Goal: Task Accomplishment & Management: Manage account settings

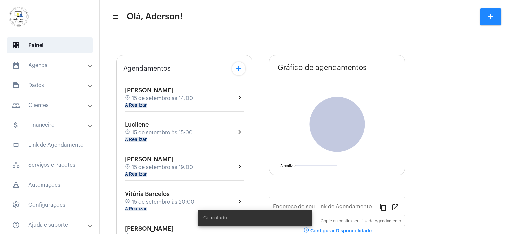
type input "[URL][DOMAIN_NAME]"
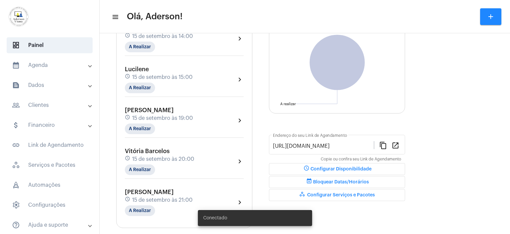
scroll to position [90, 0]
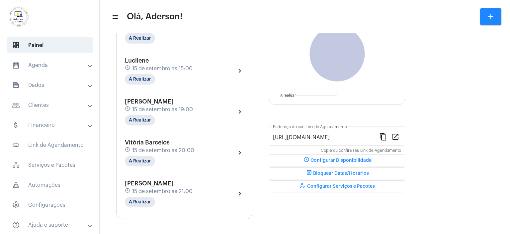
click at [43, 105] on mat-panel-title "people_outline Clientes" at bounding box center [50, 105] width 77 height 8
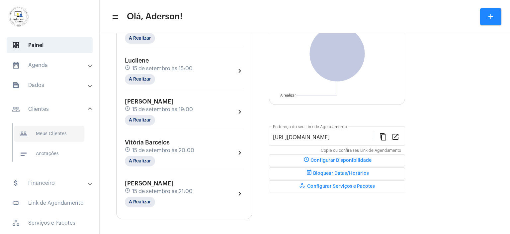
click at [52, 132] on span "people_outline Meus Clientes" at bounding box center [49, 134] width 70 height 16
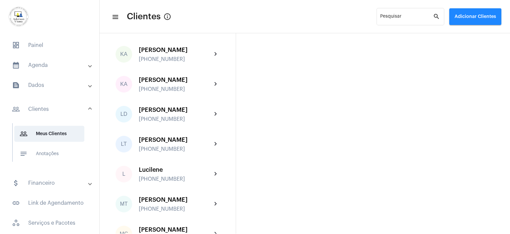
scroll to position [698, 0]
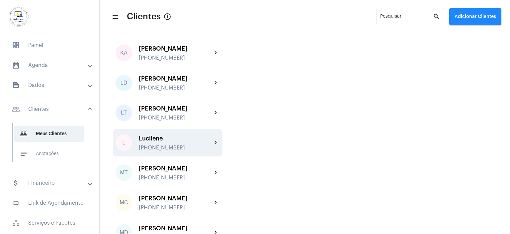
click at [158, 150] on div "[PHONE_NUMBER]" at bounding box center [175, 148] width 73 height 6
click at [158, 154] on mat-sidenav-content "menu Clientes info_outlined Pesquisar search Adicionar Clientes AJ [PERSON_NAME…" at bounding box center [305, 117] width 411 height 234
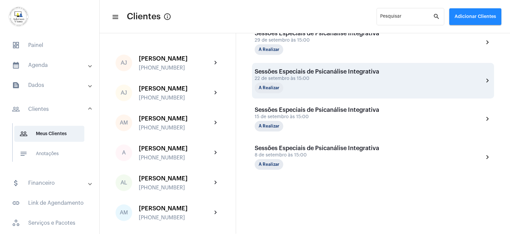
scroll to position [191, 0]
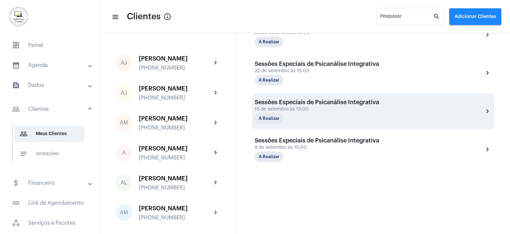
click at [291, 111] on div "Sessões Especiais de Psicanálise Integrativa [DATE] 15:00 A Realizar" at bounding box center [317, 111] width 125 height 25
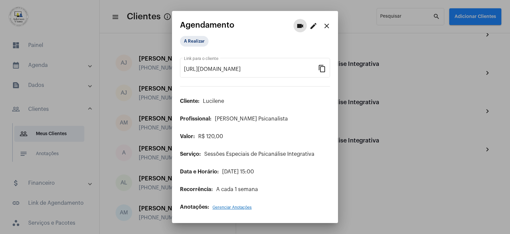
click at [311, 27] on mat-icon "edit" at bounding box center [314, 26] width 8 height 8
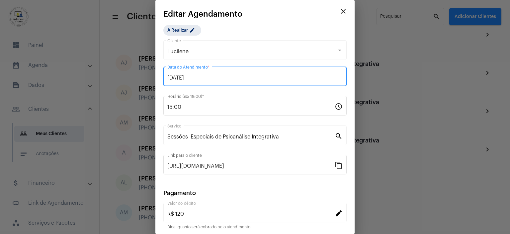
click at [198, 78] on input "[DATE]" at bounding box center [254, 78] width 175 height 6
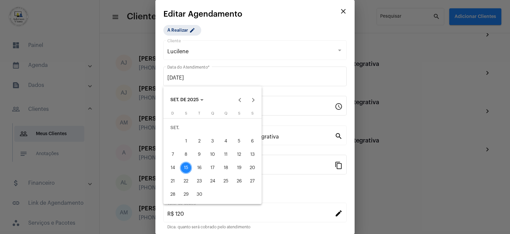
click at [228, 167] on div "18" at bounding box center [226, 167] width 12 height 12
type input "[DATE]"
click at [228, 167] on input "[URL][DOMAIN_NAME]" at bounding box center [250, 166] width 167 height 6
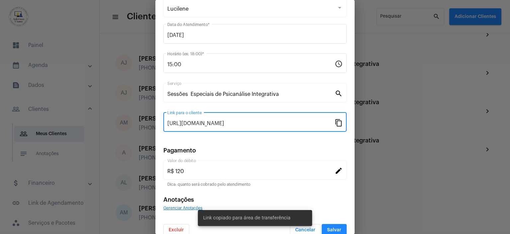
scroll to position [51, 0]
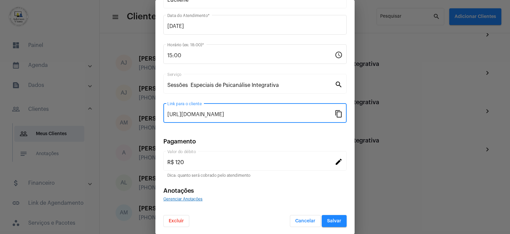
click at [332, 221] on span "Salvar" at bounding box center [334, 220] width 14 height 5
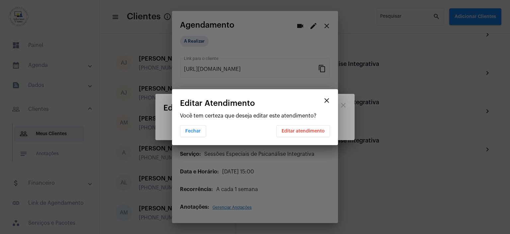
scroll to position [0, 0]
click at [311, 131] on span "Editar atendimento" at bounding box center [303, 131] width 43 height 5
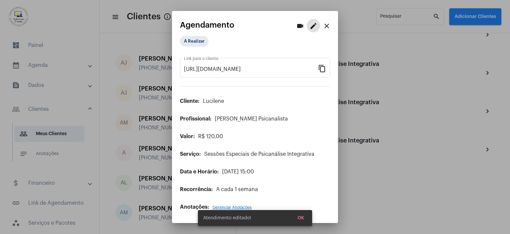
click at [330, 24] on mat-icon "close" at bounding box center [327, 26] width 8 height 8
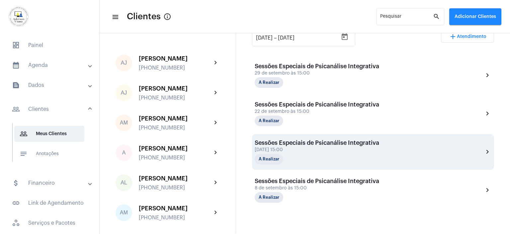
scroll to position [172, 0]
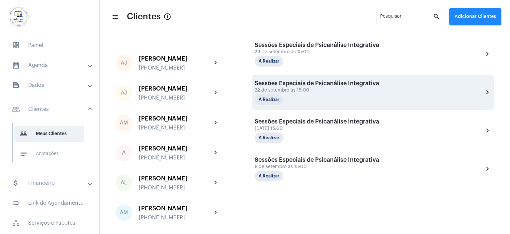
click at [296, 86] on div "Sessões Especiais de Psicanálise Integrativa [DATE] 15:00 A Realizar" at bounding box center [317, 92] width 125 height 25
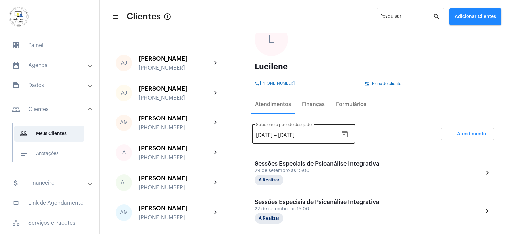
scroll to position [86, 0]
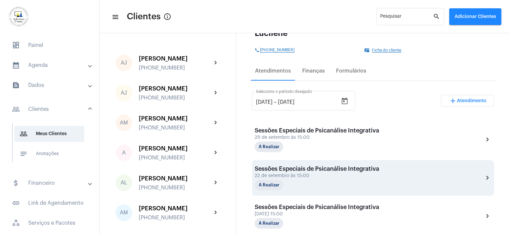
click at [322, 177] on div "22 de setembro às 15:00" at bounding box center [317, 175] width 125 height 5
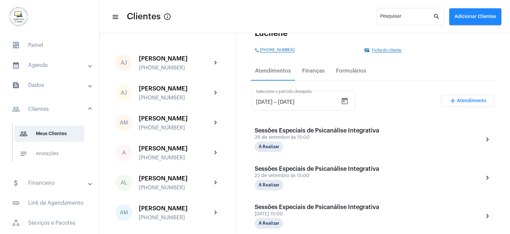
click at [322, 177] on div "22 de setembro às 15:00" at bounding box center [317, 175] width 125 height 5
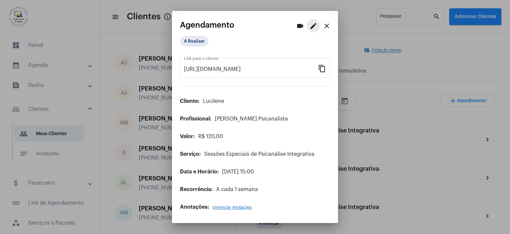
click at [314, 27] on mat-icon "edit" at bounding box center [314, 26] width 8 height 8
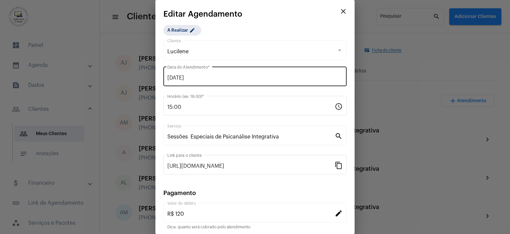
click at [238, 76] on input "[DATE]" at bounding box center [254, 78] width 175 height 6
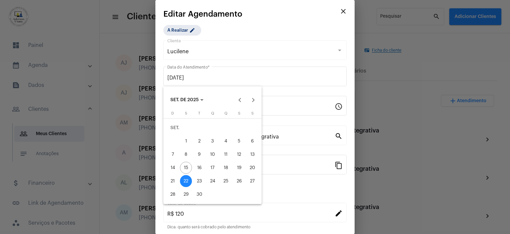
click at [226, 180] on div "25" at bounding box center [226, 181] width 12 height 12
type input "[DATE]"
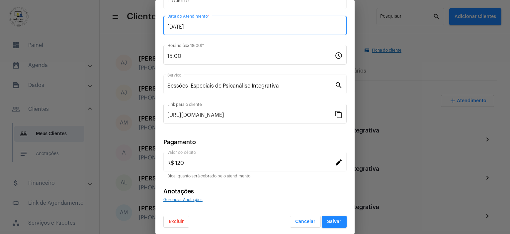
scroll to position [51, 0]
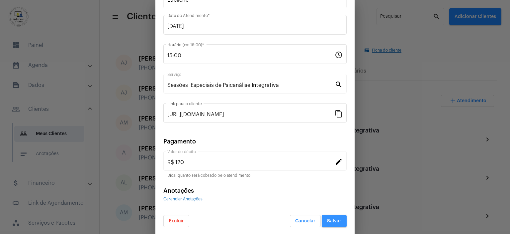
click at [336, 221] on span "Salvar" at bounding box center [334, 220] width 14 height 5
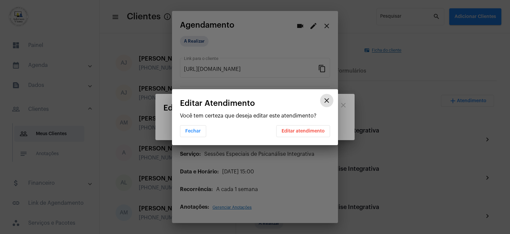
click at [313, 130] on span "Editar atendimento" at bounding box center [303, 131] width 43 height 5
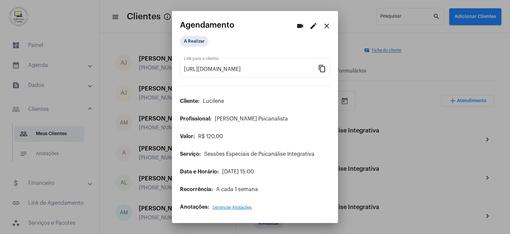
click at [327, 27] on mat-icon "close" at bounding box center [327, 26] width 8 height 8
